Goal: Complete application form

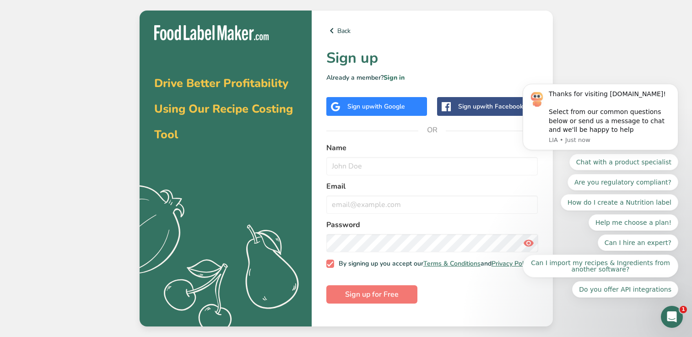
click at [372, 112] on div "Sign up with Google" at bounding box center [376, 106] width 101 height 19
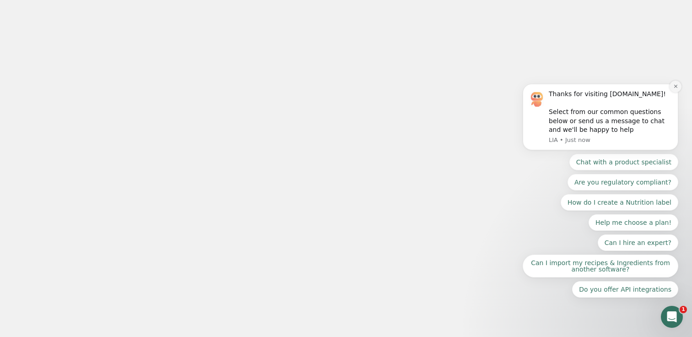
click at [676, 87] on icon "Dismiss notification" at bounding box center [675, 86] width 5 height 5
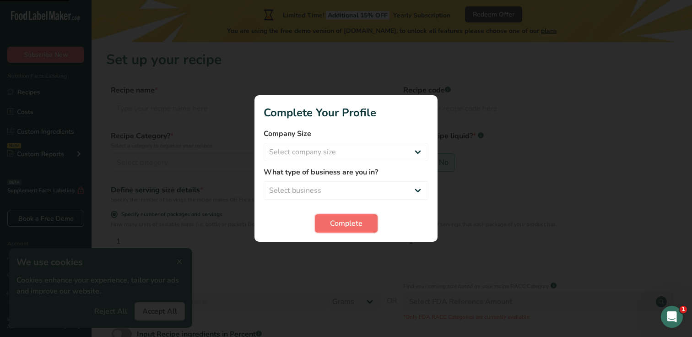
click at [338, 223] on span "Complete" at bounding box center [346, 223] width 33 height 11
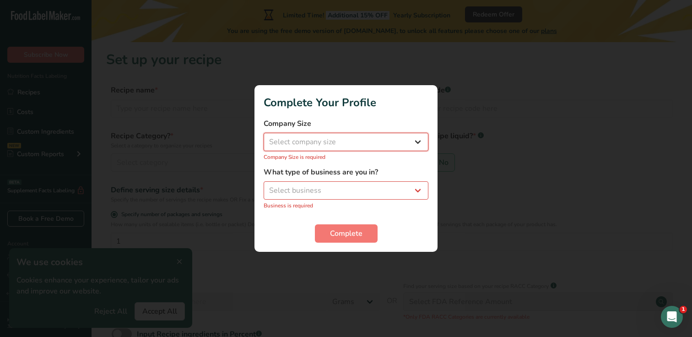
click at [347, 136] on select "Select company size Fewer than 10 Employees 10 to 50 Employees 51 to 500 Employ…" at bounding box center [346, 142] width 165 height 18
click at [264, 138] on select "Select company size Fewer than 10 Employees 10 to 50 Employees 51 to 500 Employ…" at bounding box center [346, 142] width 165 height 18
click at [336, 149] on select "Select company size Fewer than 10 Employees 10 to 50 Employees 51 to 500 Employ…" at bounding box center [346, 142] width 165 height 18
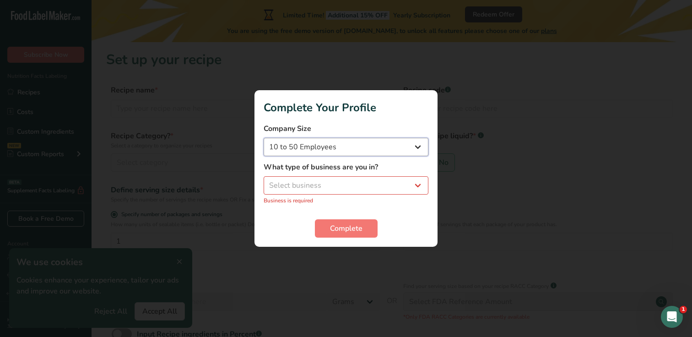
click at [264, 138] on select "Fewer than 10 Employees 10 to 50 Employees 51 to 500 Employees Over 500 Employe…" at bounding box center [346, 147] width 165 height 18
click at [328, 147] on select "Fewer than 10 Employees 10 to 50 Employees 51 to 500 Employees Over 500 Employe…" at bounding box center [346, 147] width 165 height 18
select select "1"
click at [264, 138] on select "Fewer than 10 Employees 10 to 50 Employees 51 to 500 Employees Over 500 Employe…" at bounding box center [346, 147] width 165 height 18
click at [315, 183] on select "Select business Packaged Food Manufacturer Restaurant & Cafe Bakery Meal Plans …" at bounding box center [346, 185] width 165 height 18
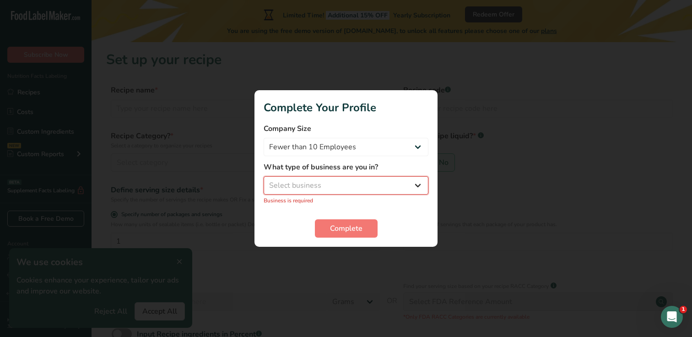
select select "1"
click at [264, 181] on select "Select business Packaged Food Manufacturer Restaurant & Cafe Bakery Meal Plans …" at bounding box center [346, 185] width 165 height 18
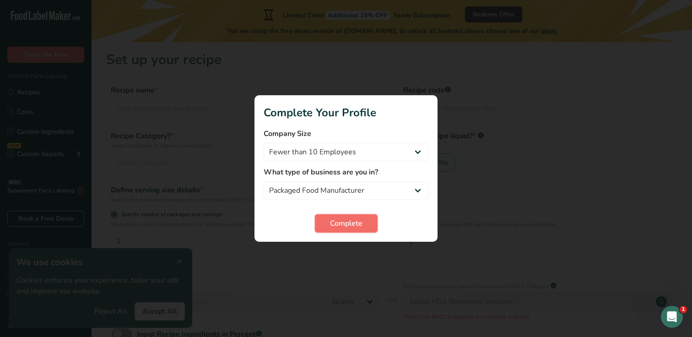
click at [343, 231] on button "Complete" at bounding box center [346, 223] width 63 height 18
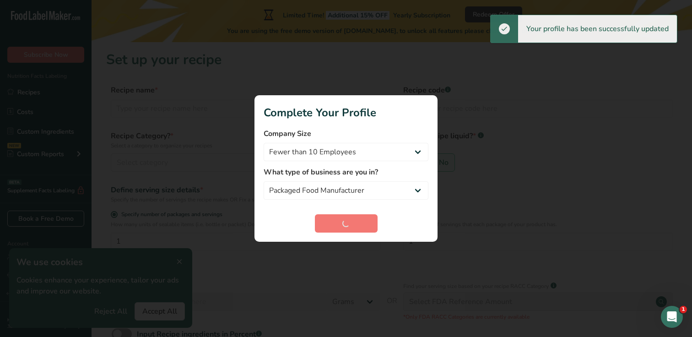
click at [364, 65] on div at bounding box center [346, 168] width 692 height 337
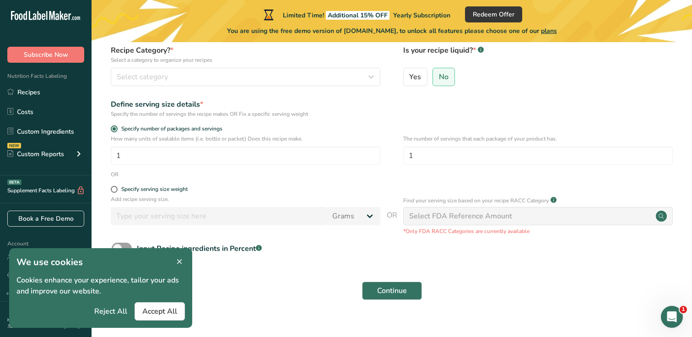
scroll to position [87, 0]
click at [163, 309] on span "Accept All" at bounding box center [159, 311] width 35 height 11
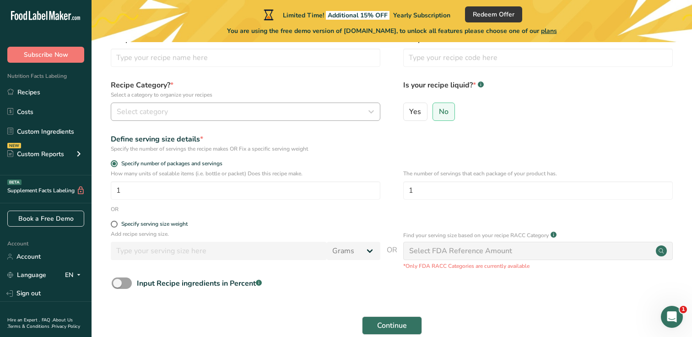
scroll to position [51, 0]
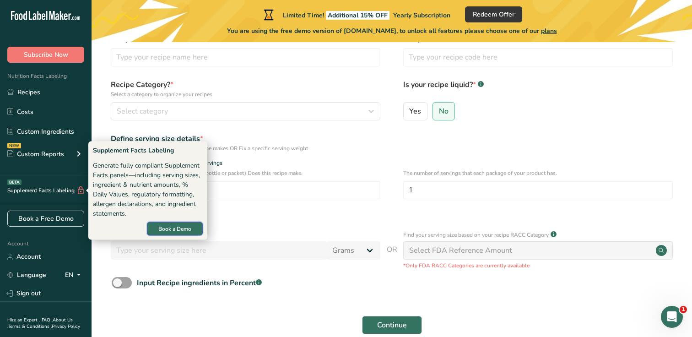
click at [157, 227] on button "Book a Demo" at bounding box center [175, 229] width 56 height 14
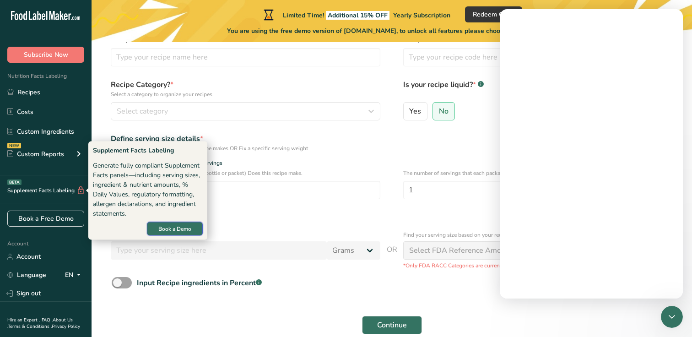
scroll to position [0, 0]
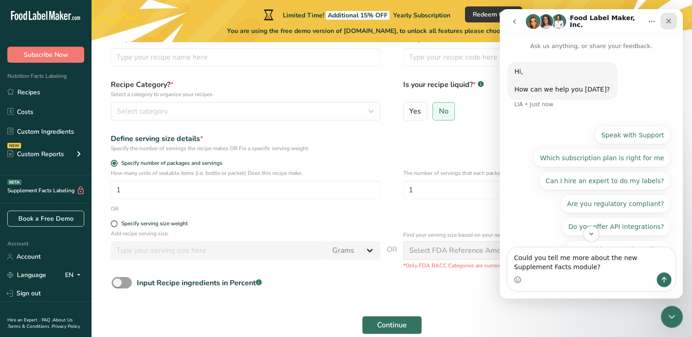
click at [669, 19] on icon "Close" at bounding box center [668, 20] width 7 height 7
